Goal: Information Seeking & Learning: Find specific fact

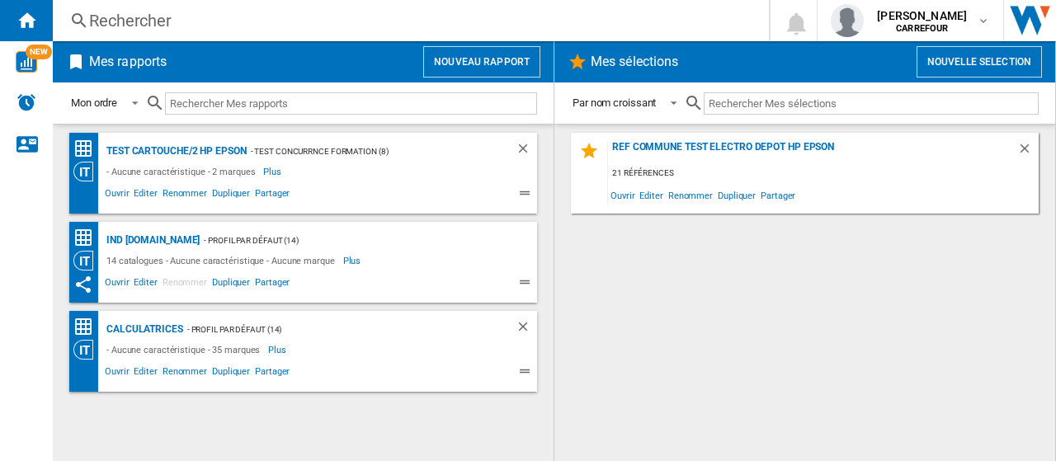
click at [140, 17] on div "Rechercher" at bounding box center [407, 20] width 637 height 23
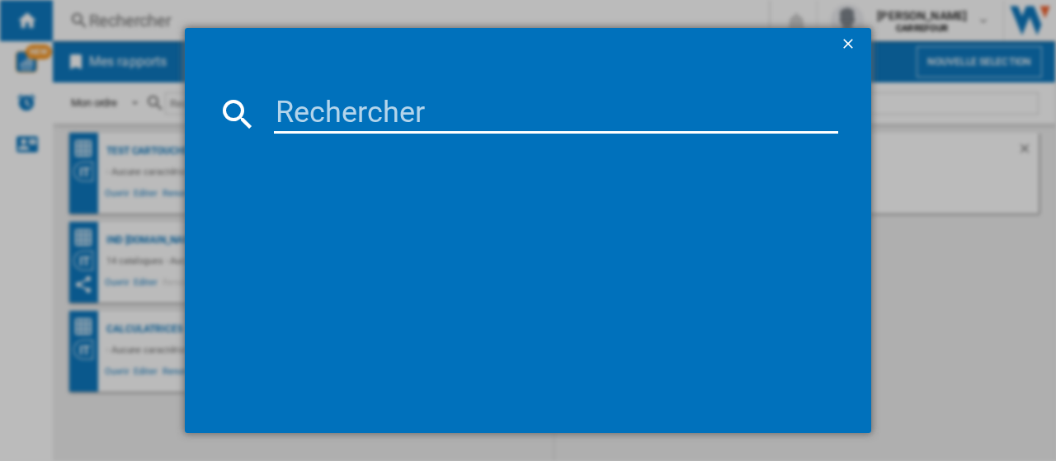
click at [480, 108] on input at bounding box center [556, 114] width 564 height 40
paste input "3243480104371"
type input "3243480104371"
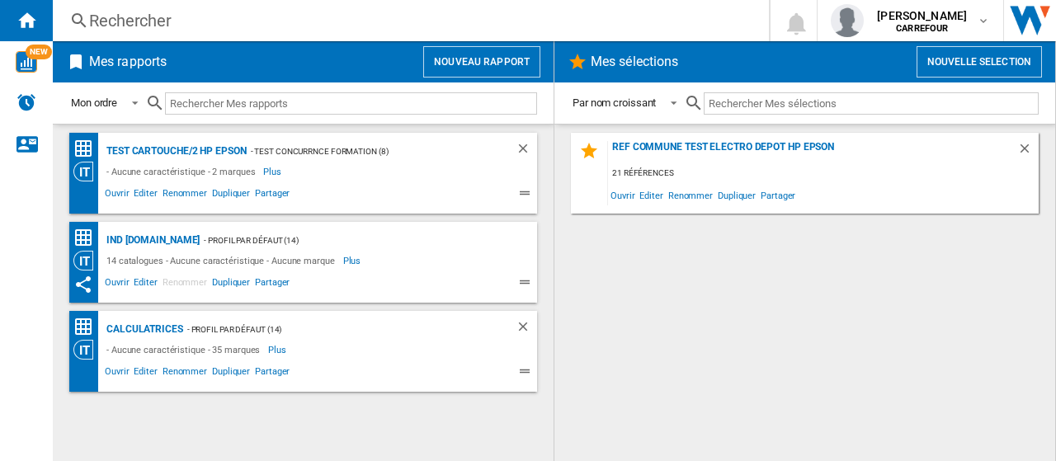
click at [350, 27] on div "Rechercher" at bounding box center [407, 20] width 637 height 23
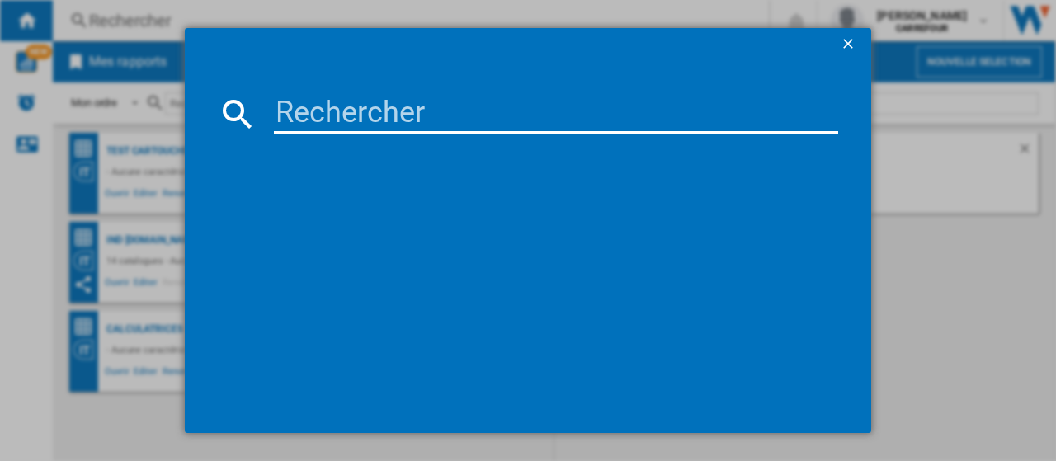
click at [355, 106] on input at bounding box center [556, 114] width 564 height 40
paste input "195161227042"
type input "195161227042"
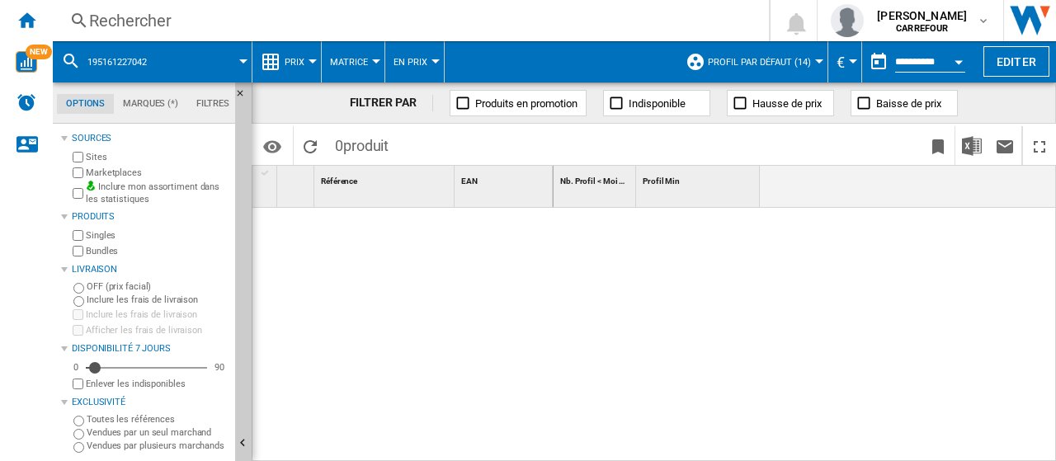
click at [161, 65] on div "195161227042" at bounding box center [152, 61] width 182 height 41
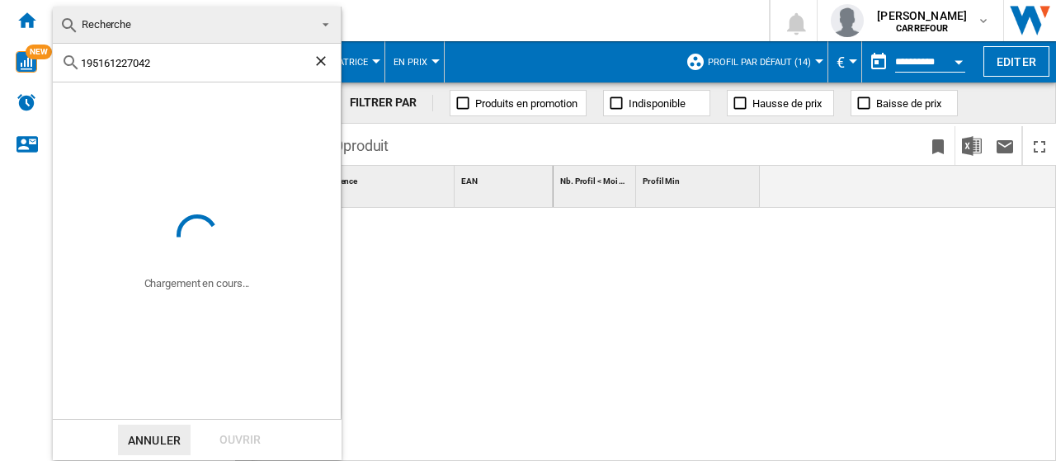
click at [388, 14] on md-backdrop at bounding box center [528, 230] width 1056 height 461
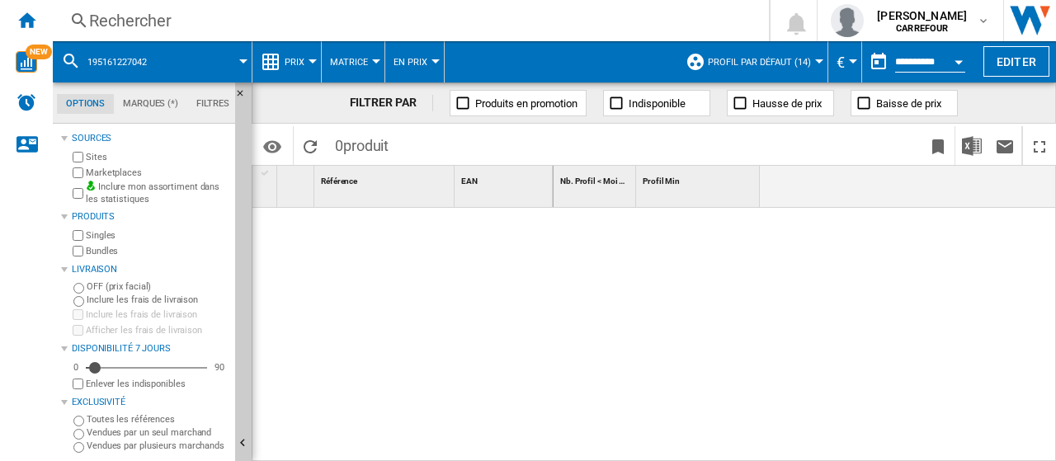
click at [344, 19] on div "Rechercher" at bounding box center [407, 20] width 637 height 23
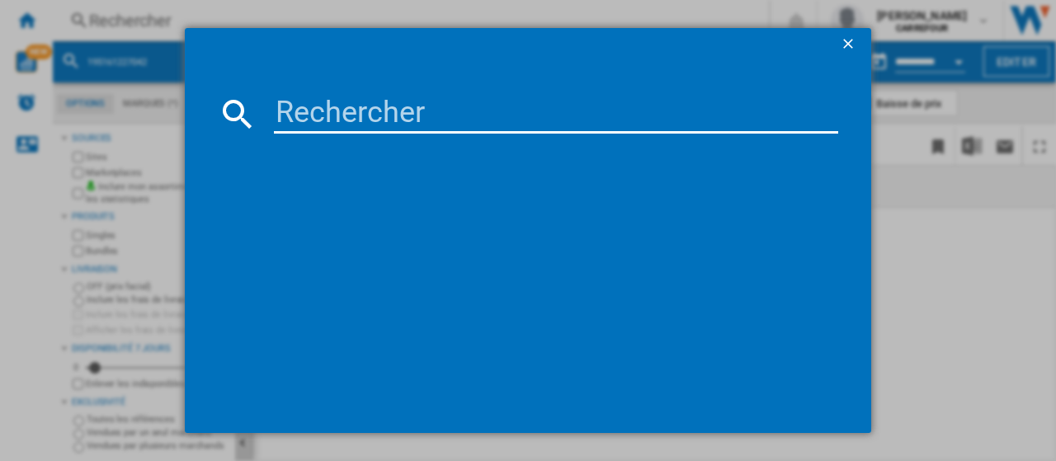
click at [508, 101] on input at bounding box center [556, 114] width 564 height 40
paste input "195161227042"
type input "0195161227042"
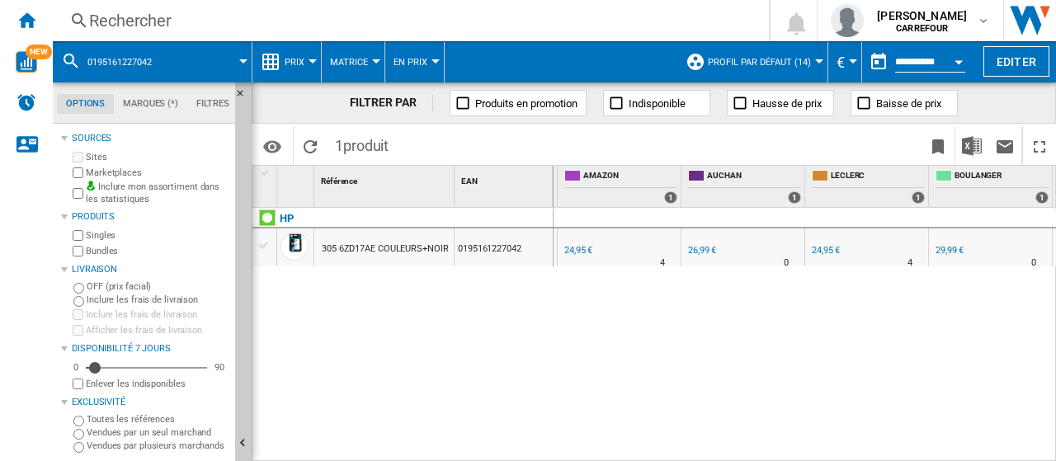
click at [815, 243] on div "24,95 €" at bounding box center [824, 251] width 31 height 17
click at [700, 245] on div "26,99 €" at bounding box center [702, 250] width 28 height 11
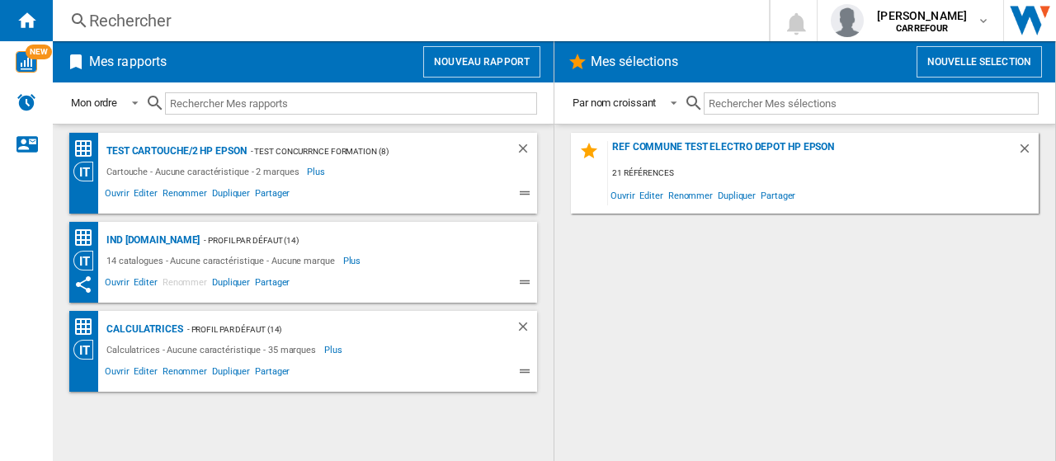
click at [132, 16] on div "Rechercher" at bounding box center [407, 20] width 637 height 23
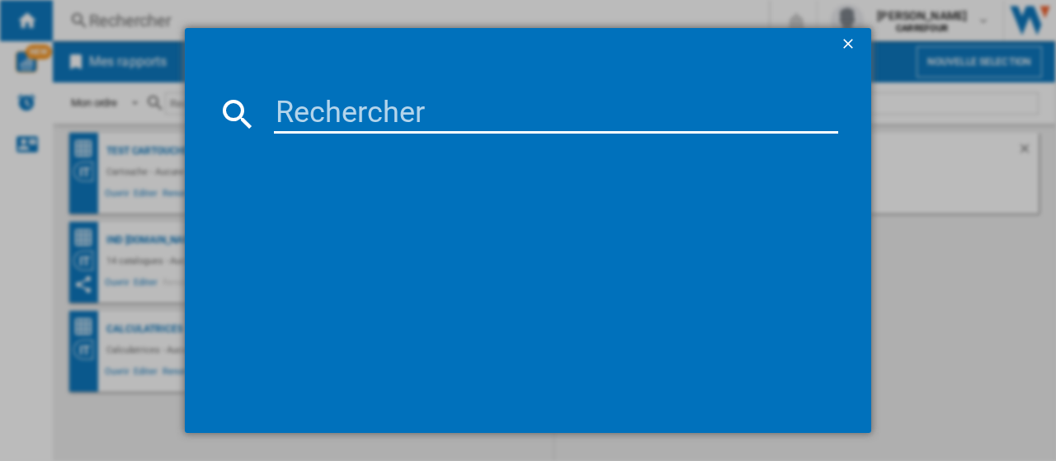
click at [316, 124] on input at bounding box center [556, 114] width 564 height 40
paste input "195949506123"
type input "0195949506123"
